Goal: Task Accomplishment & Management: Use online tool/utility

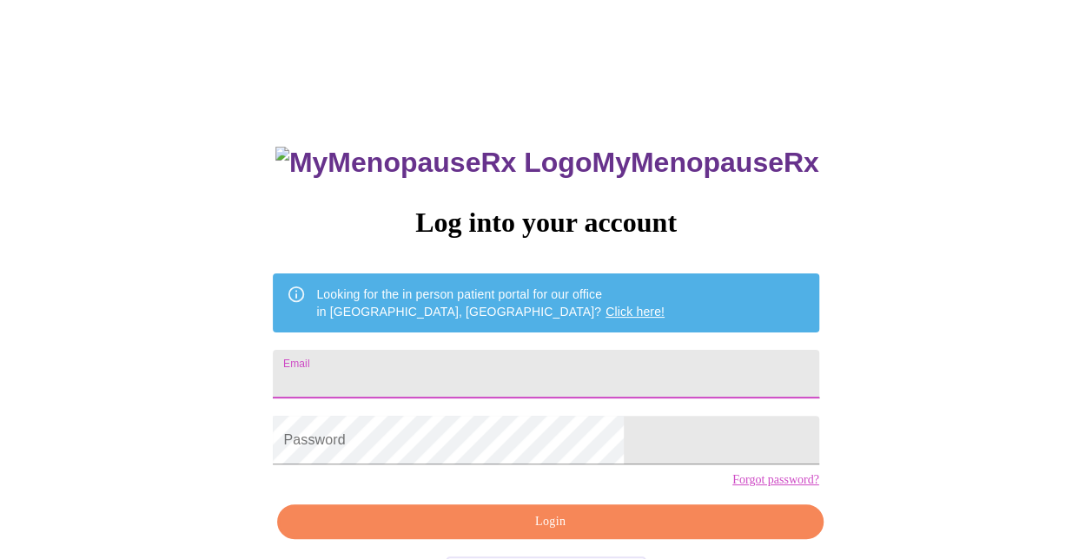
click at [592, 379] on input "Email" at bounding box center [546, 374] width 546 height 49
type input "ambercronin595@gmail.com"
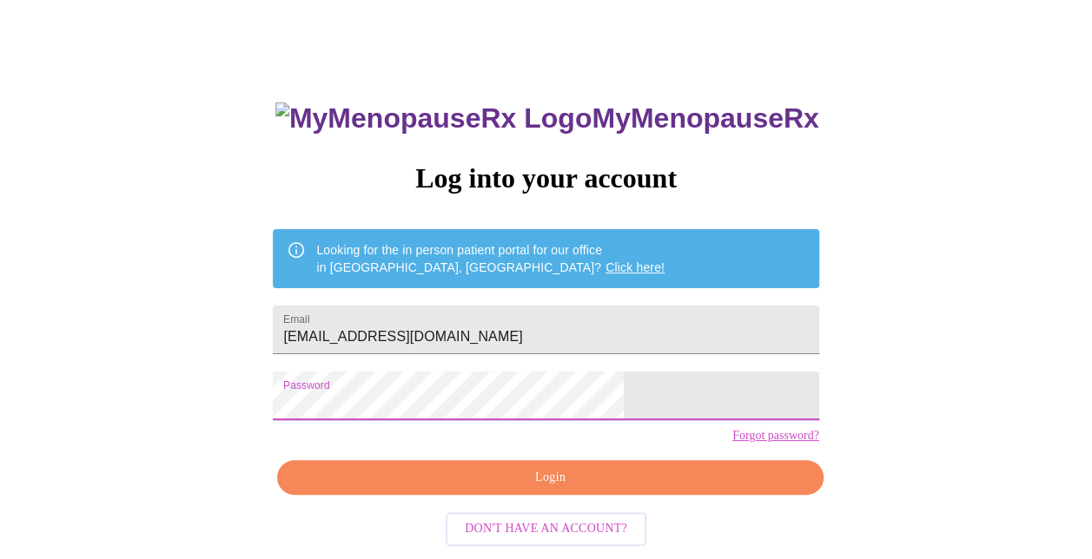
scroll to position [69, 0]
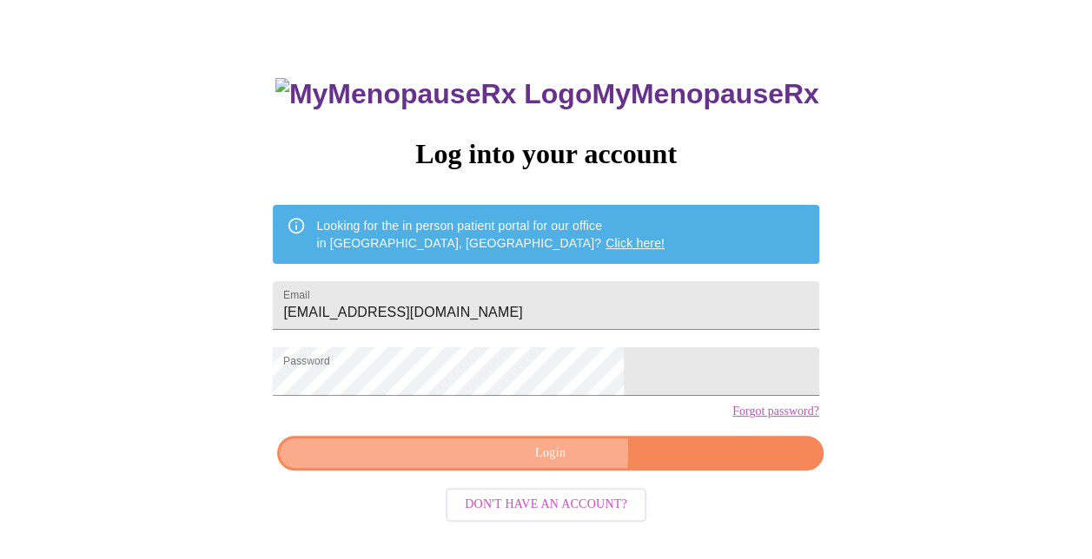
click at [549, 465] on span "Login" at bounding box center [550, 454] width 506 height 22
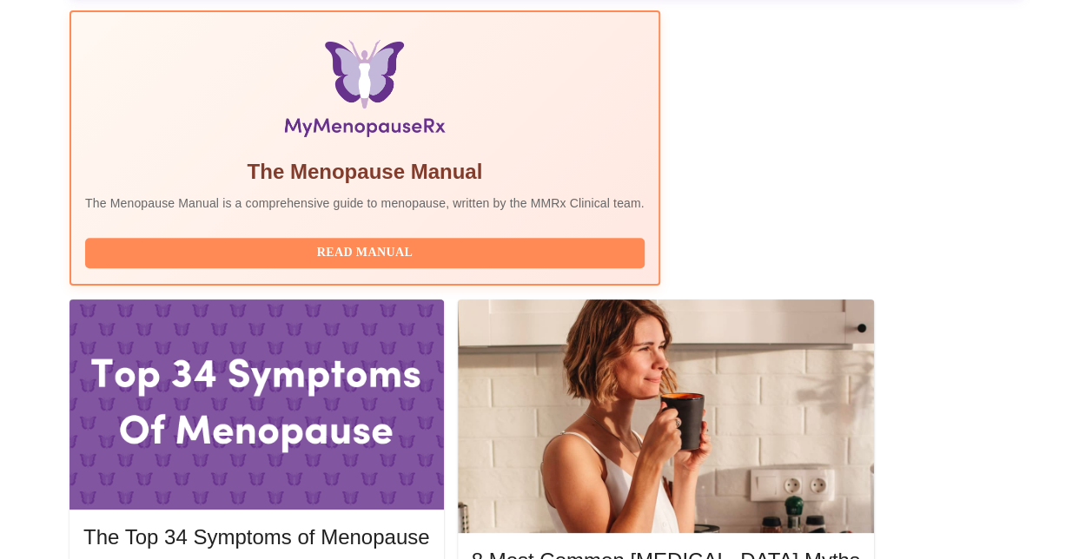
scroll to position [608, 0]
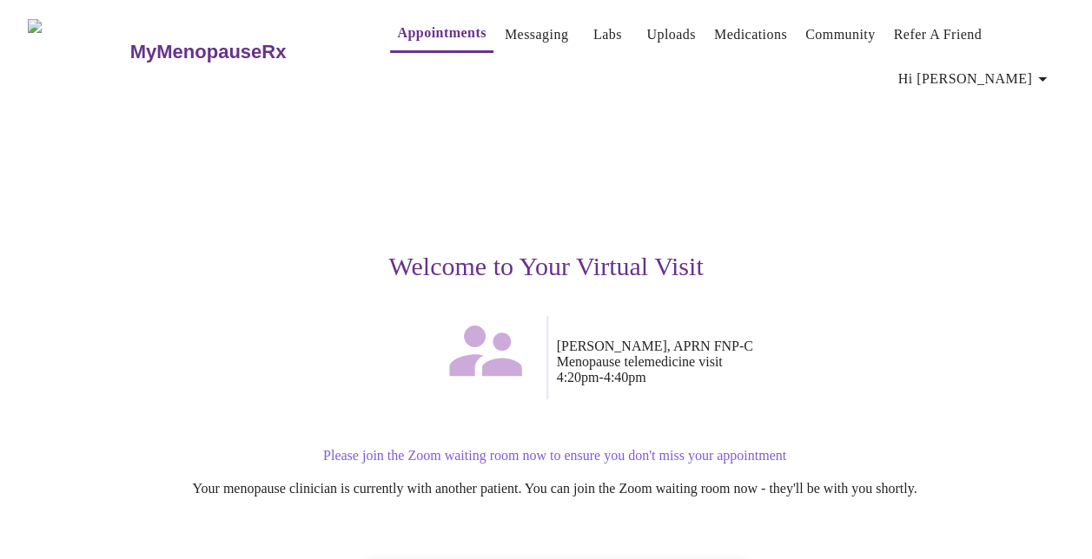
scroll to position [187, 0]
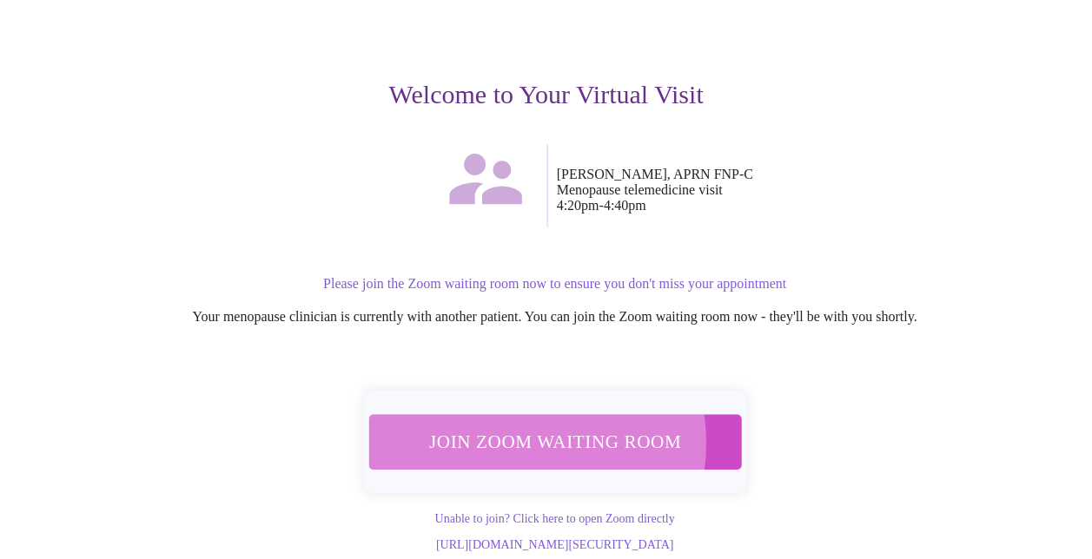
click at [513, 426] on span "Join Zoom Waiting Room" at bounding box center [554, 442] width 327 height 32
